Goal: Task Accomplishment & Management: Use online tool/utility

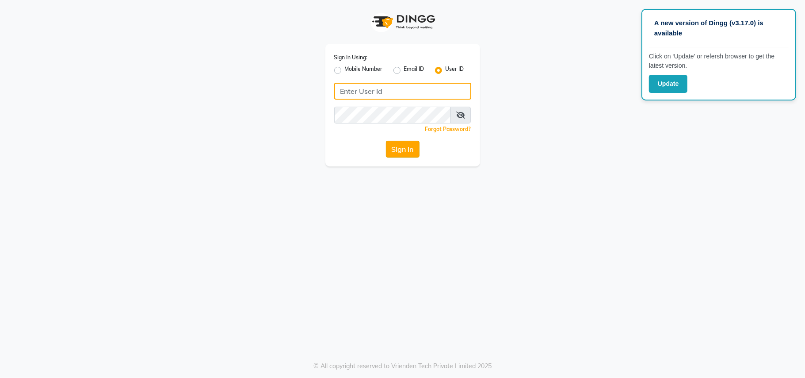
type input "[PERSON_NAME]"
click at [413, 151] on button "Sign In" at bounding box center [403, 149] width 34 height 17
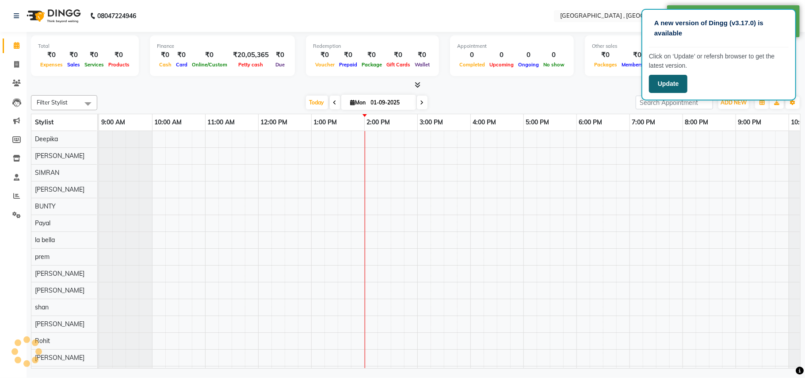
click at [669, 88] on button "Update" at bounding box center [668, 84] width 38 height 18
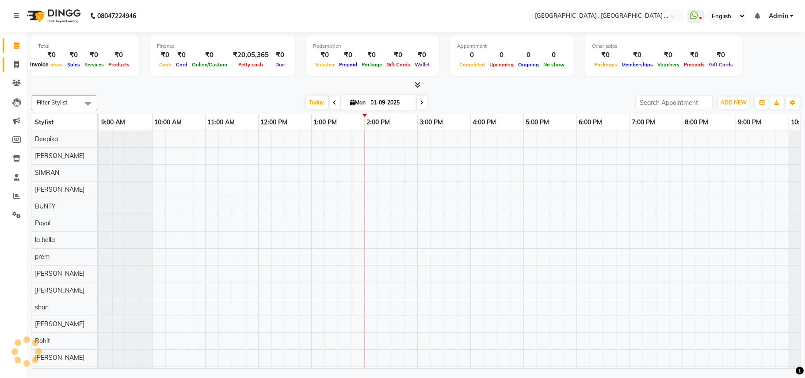
click at [14, 66] on icon at bounding box center [16, 64] width 5 height 7
select select "service"
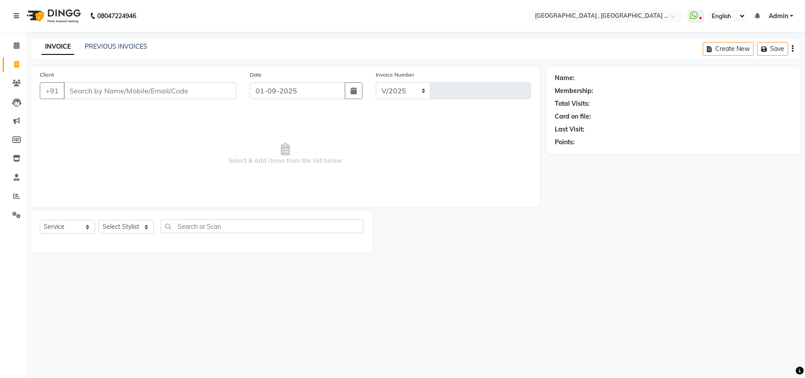
select select "4558"
type input "2287"
click at [138, 45] on link "PREVIOUS INVOICES" at bounding box center [116, 46] width 62 height 8
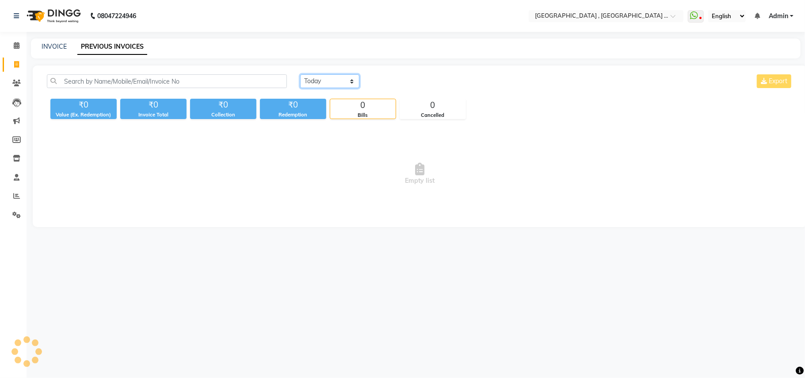
drag, startPoint x: 315, startPoint y: 80, endPoint x: 315, endPoint y: 86, distance: 5.8
click at [315, 80] on select "Today Yesterday Custom Range" at bounding box center [329, 81] width 59 height 14
select select "range"
click at [300, 74] on select "Today Yesterday Custom Range" at bounding box center [329, 81] width 59 height 14
click at [391, 85] on input "01-09-2025" at bounding box center [402, 81] width 62 height 12
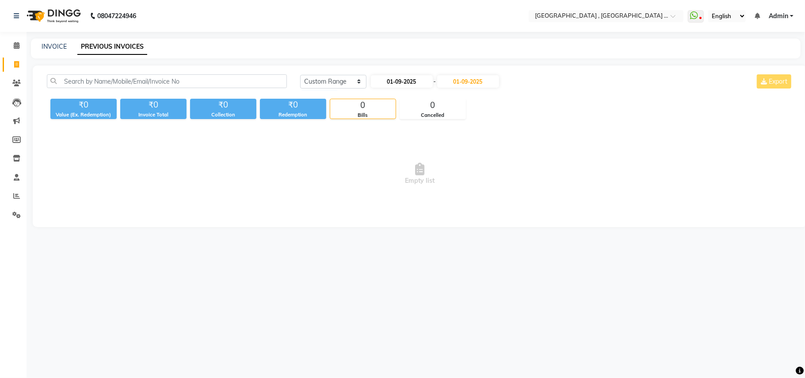
select select "9"
select select "2025"
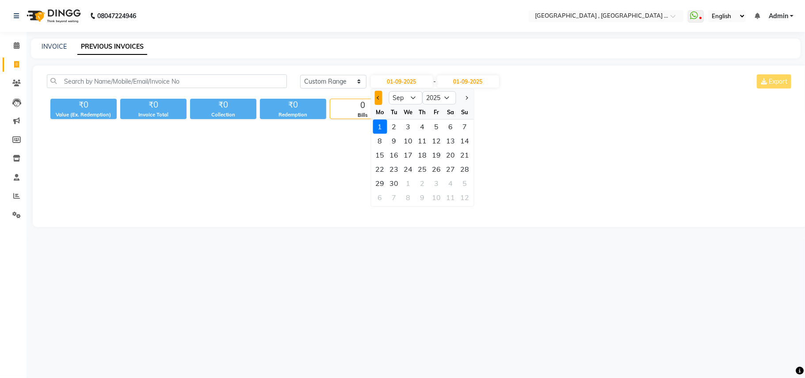
click at [375, 100] on button "Previous month" at bounding box center [379, 98] width 8 height 14
select select "8"
click at [438, 126] on div "1" at bounding box center [436, 126] width 14 height 14
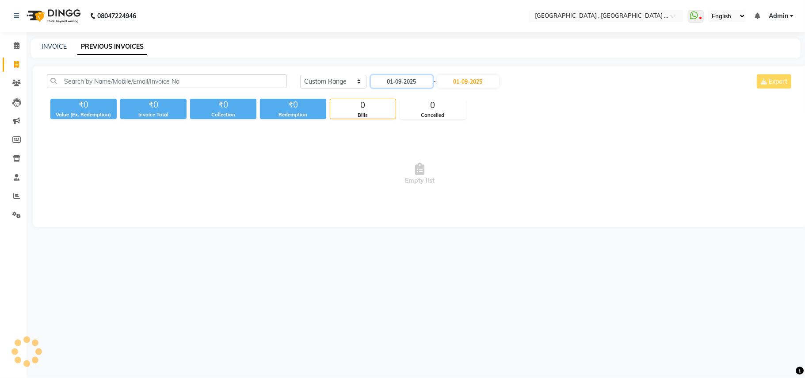
type input "01-08-2025"
click at [459, 83] on input "01-09-2025" at bounding box center [468, 81] width 62 height 12
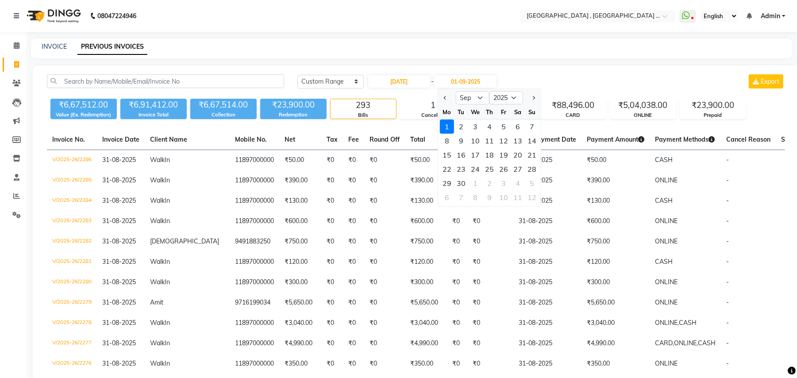
click at [450, 100] on div at bounding box center [447, 98] width 18 height 14
click at [448, 96] on button "Previous month" at bounding box center [445, 98] width 8 height 14
select select "8"
click at [528, 183] on div "31" at bounding box center [532, 183] width 14 height 14
type input "31-08-2025"
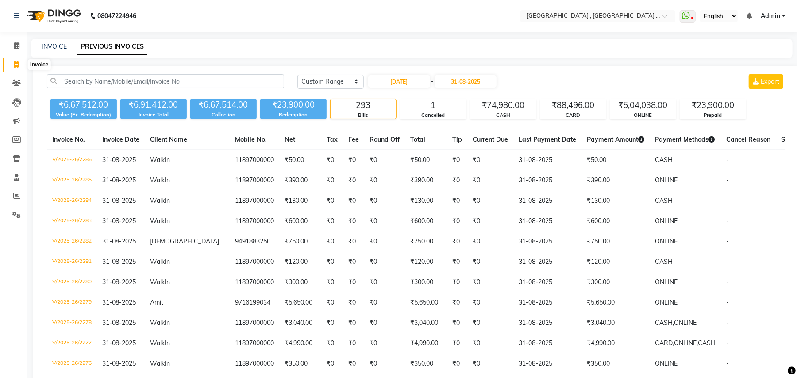
click at [19, 60] on span at bounding box center [16, 65] width 15 height 10
select select "service"
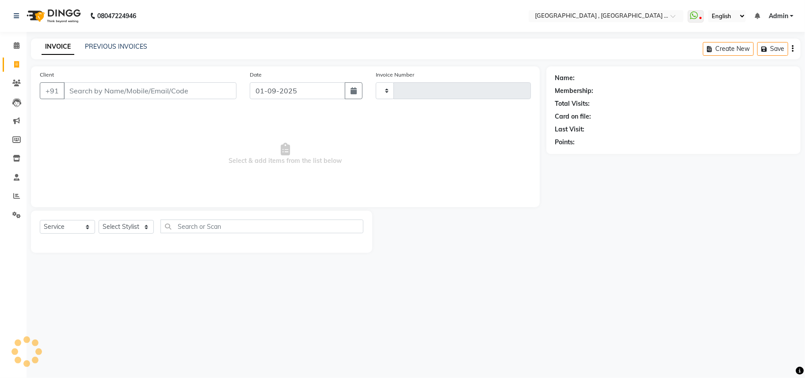
type input "2287"
select select "4558"
click at [39, 263] on main "INVOICE PREVIOUS INVOICES Create New Save Client +91 Date 01-09-2025 Invoice Nu…" at bounding box center [416, 151] width 779 height 227
